Goal: Find specific page/section

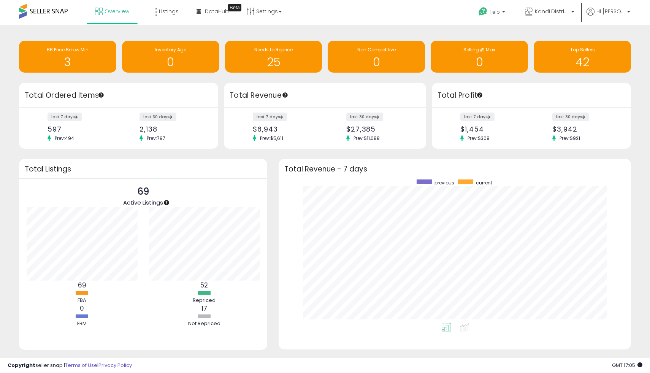
scroll to position [144, 337]
click at [96, 48] on div "BB Price Below Min" at bounding box center [68, 49] width 90 height 7
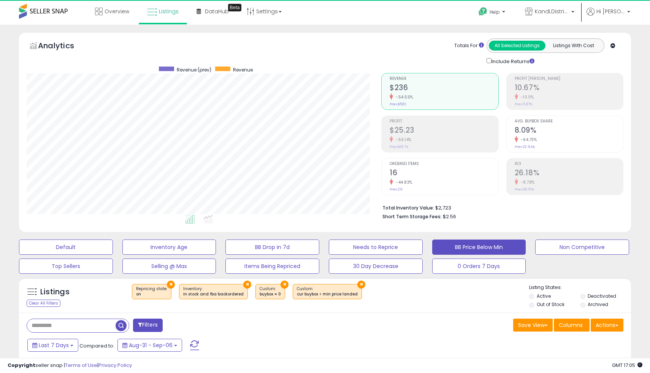
scroll to position [156, 355]
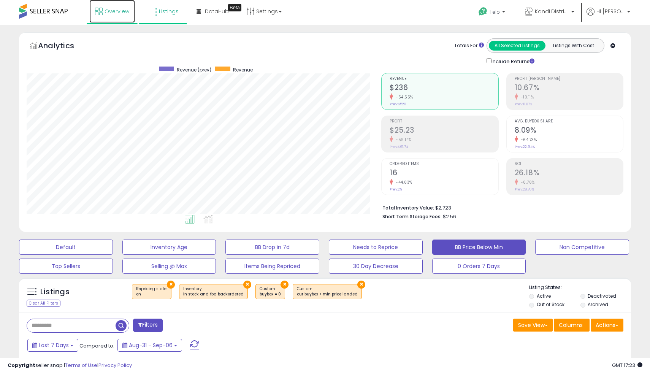
click at [110, 8] on span "Overview" at bounding box center [117, 12] width 25 height 8
